Goal: Information Seeking & Learning: Learn about a topic

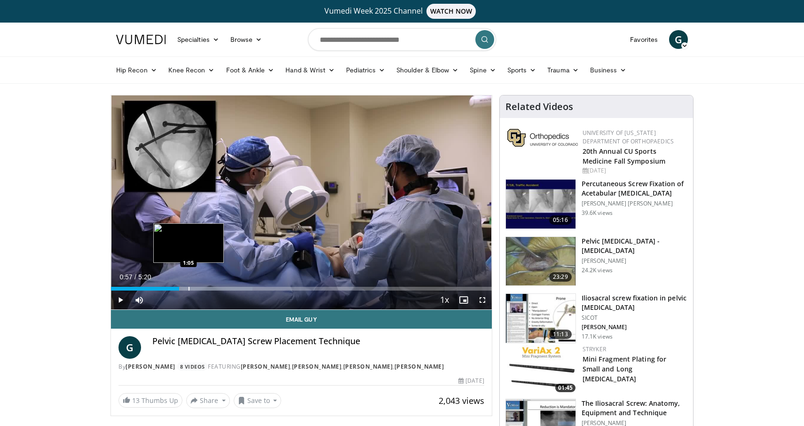
click at [189, 287] on div "Progress Bar" at bounding box center [189, 289] width 1 height 4
click at [215, 289] on div "Progress Bar" at bounding box center [215, 289] width 1 height 4
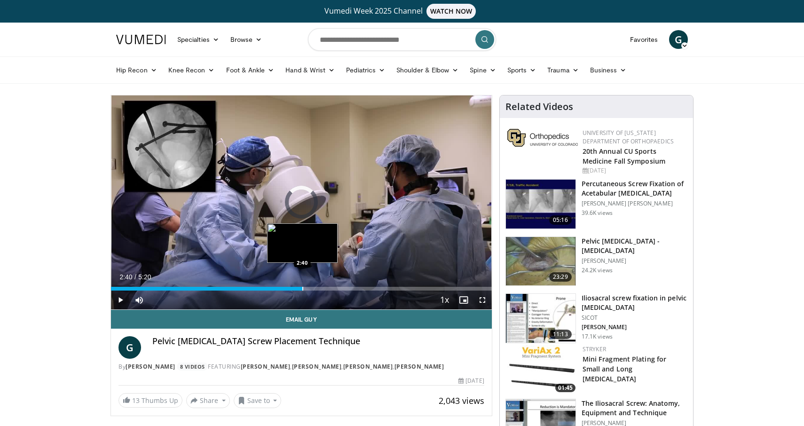
click at [302, 284] on div "Loaded : 43.34% 1:28 2:40" at bounding box center [301, 286] width 381 height 9
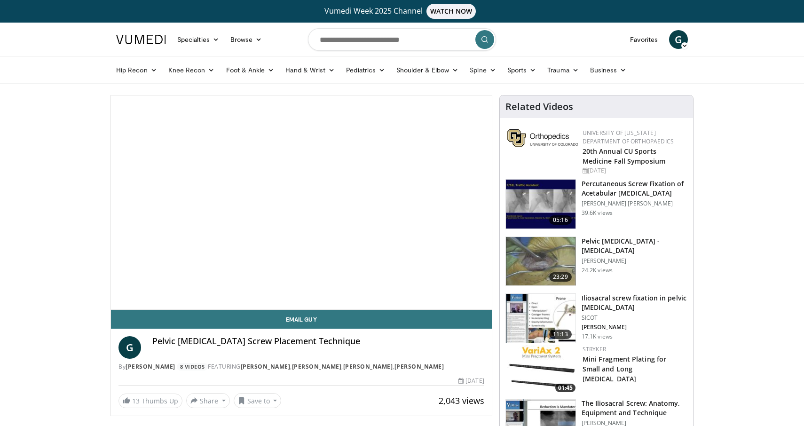
scroll to position [23, 0]
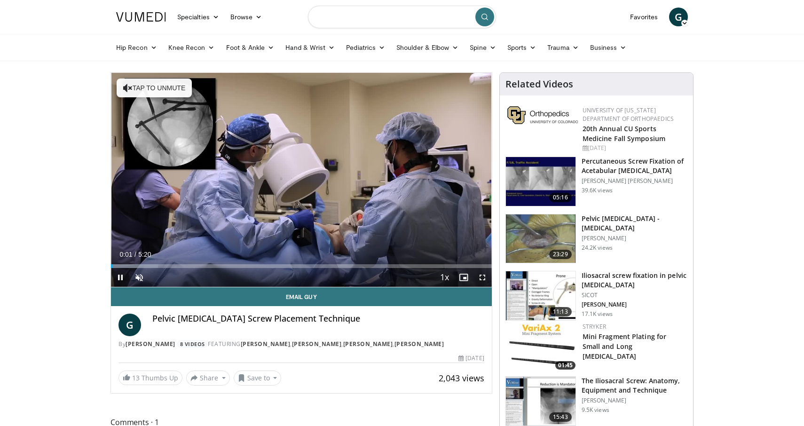
click at [372, 22] on input "Search topics, interventions" at bounding box center [402, 17] width 188 height 23
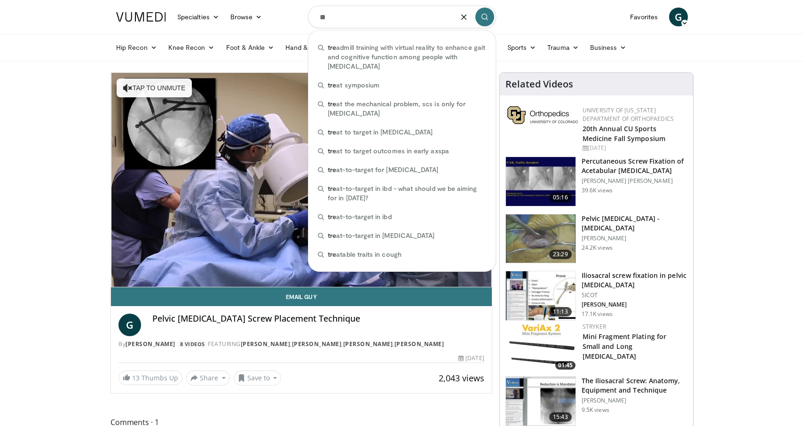
type input "*"
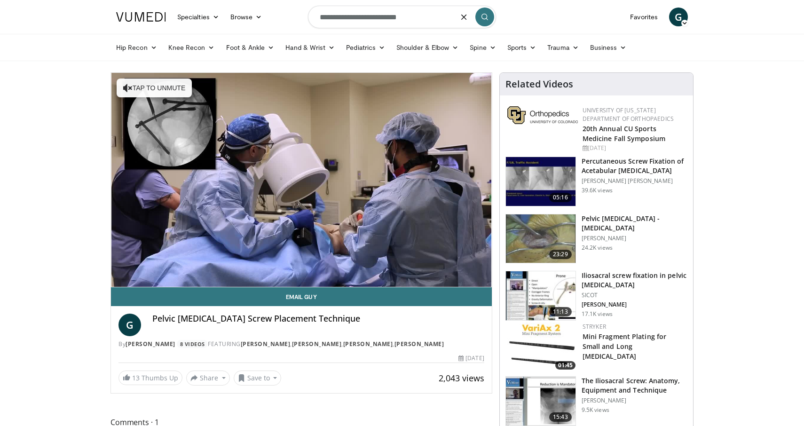
type input "**********"
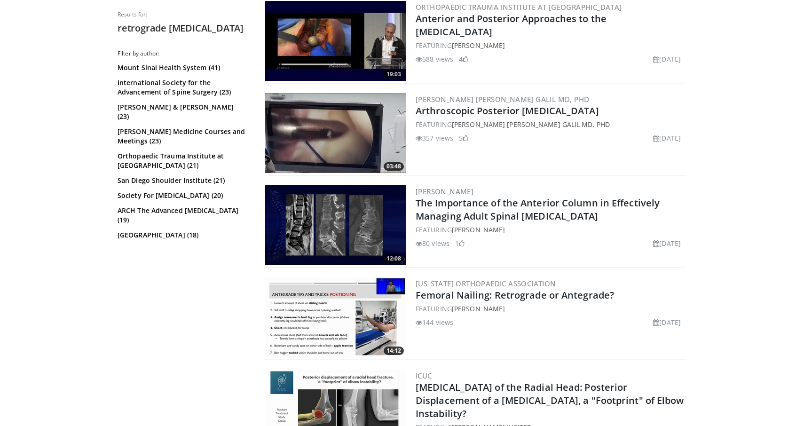
scroll to position [498, 0]
